Goal: Go to known website: Access a specific website the user already knows

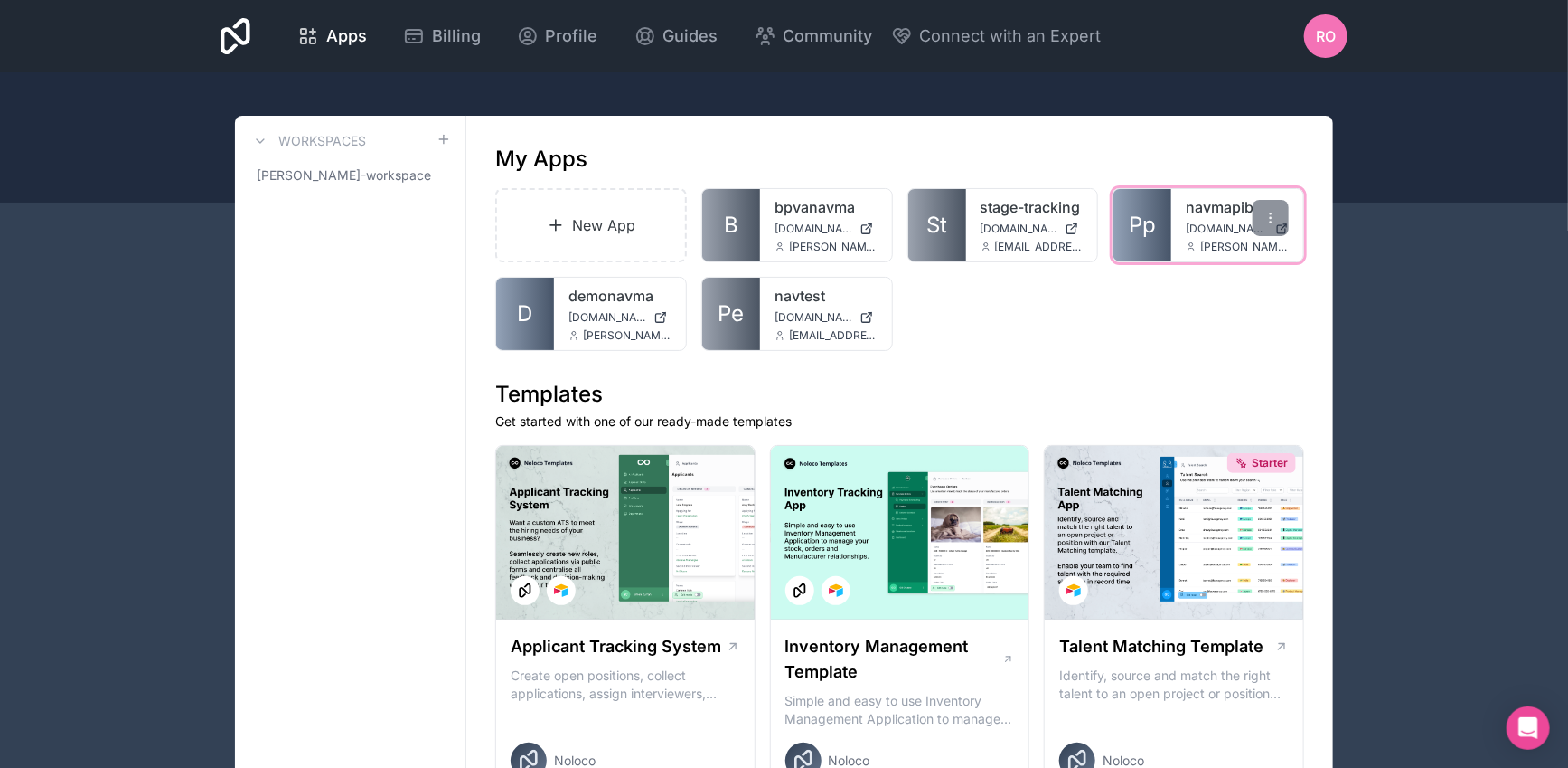
click at [1203, 211] on link "navmapib" at bounding box center [1237, 207] width 103 height 22
